Goal: Check status: Check status

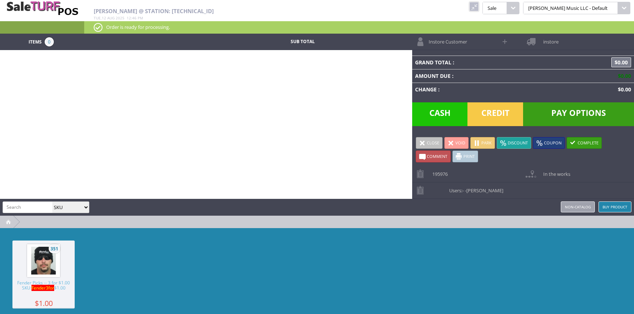
select select "sku"
click at [478, 9] on link at bounding box center [474, 7] width 10 height 10
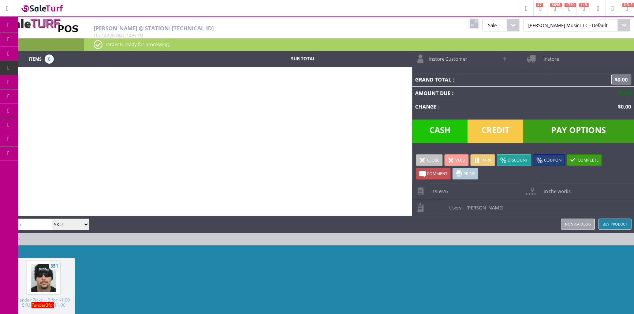
click at [55, 39] on span "Products" at bounding box center [54, 39] width 20 height 7
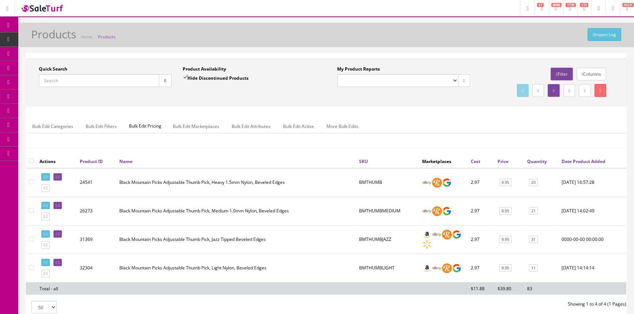
click at [49, 80] on span "Order List" at bounding box center [54, 82] width 20 height 6
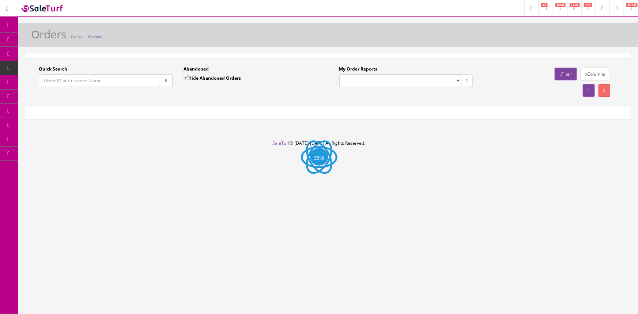
click at [63, 80] on input "Quick Search" at bounding box center [99, 80] width 121 height 13
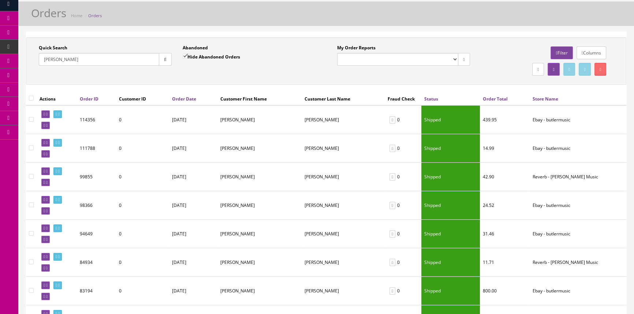
scroll to position [33, 0]
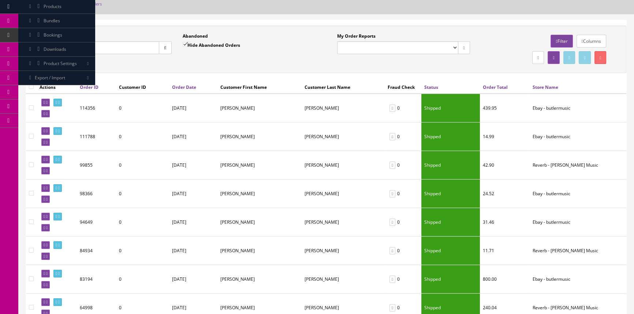
type input "D"
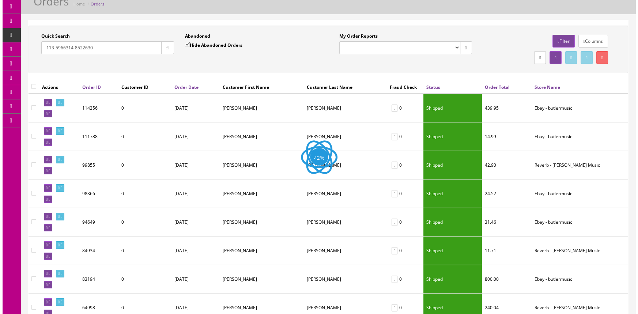
scroll to position [0, 0]
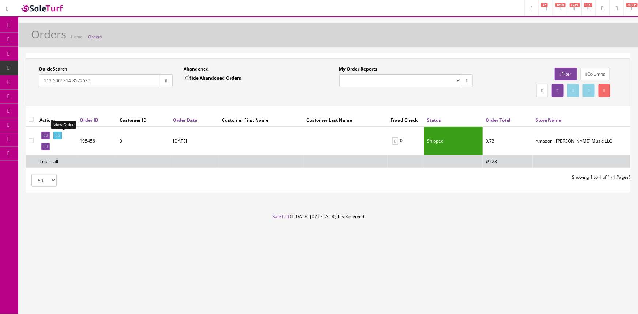
type input "113-5966314-8522630"
click at [57, 134] on icon at bounding box center [56, 136] width 1 height 4
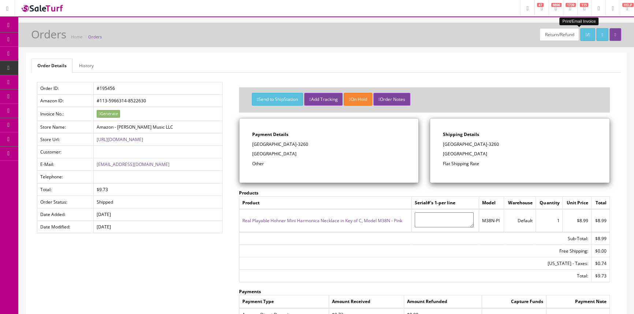
click at [585, 34] on icon at bounding box center [585, 35] width 1 height 4
